Goal: Navigation & Orientation: Find specific page/section

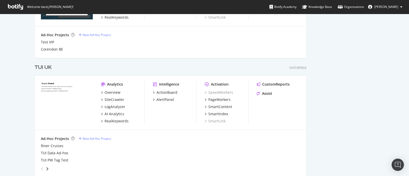
scroll to position [511, 0]
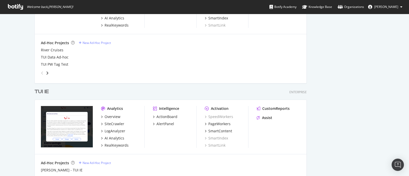
click at [47, 92] on div "TUI IE" at bounding box center [42, 91] width 16 height 7
